Goal: Task Accomplishment & Management: Complete application form

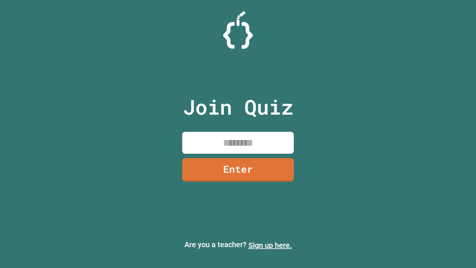
click at [270, 245] on link "Sign up here." at bounding box center [271, 245] width 44 height 9
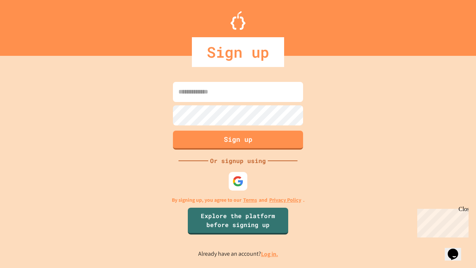
click at [270, 254] on link "Log in." at bounding box center [269, 254] width 17 height 8
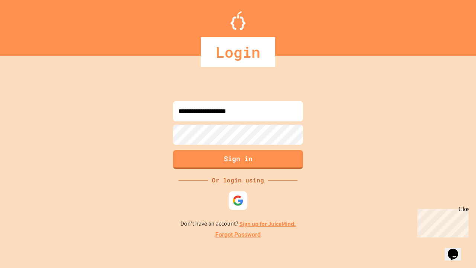
type input "**********"
